Goal: Navigation & Orientation: Find specific page/section

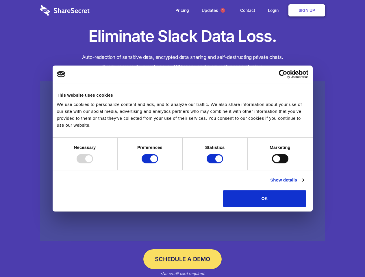
click at [93, 163] on div at bounding box center [85, 158] width 16 height 9
click at [158, 163] on input "Preferences" at bounding box center [150, 158] width 16 height 9
checkbox input "false"
click at [215, 163] on input "Statistics" at bounding box center [214, 158] width 16 height 9
checkbox input "false"
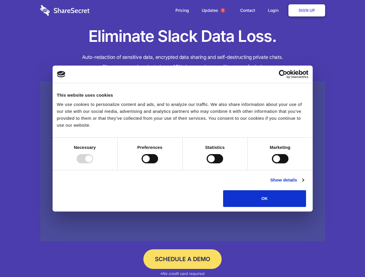
click at [272, 163] on input "Marketing" at bounding box center [280, 158] width 16 height 9
checkbox input "true"
click at [304, 184] on link "Show details" at bounding box center [287, 180] width 34 height 7
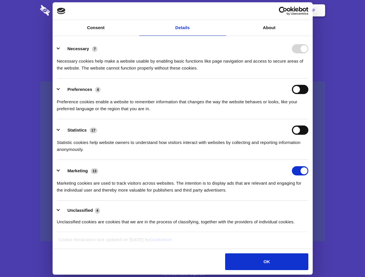
click at [308, 72] on div "Necessary cookies help make a website usable by enabling basic functions like p…" at bounding box center [182, 62] width 251 height 18
click at [222, 10] on span "1" at bounding box center [222, 10] width 5 height 5
